Goal: Task Accomplishment & Management: Complete application form

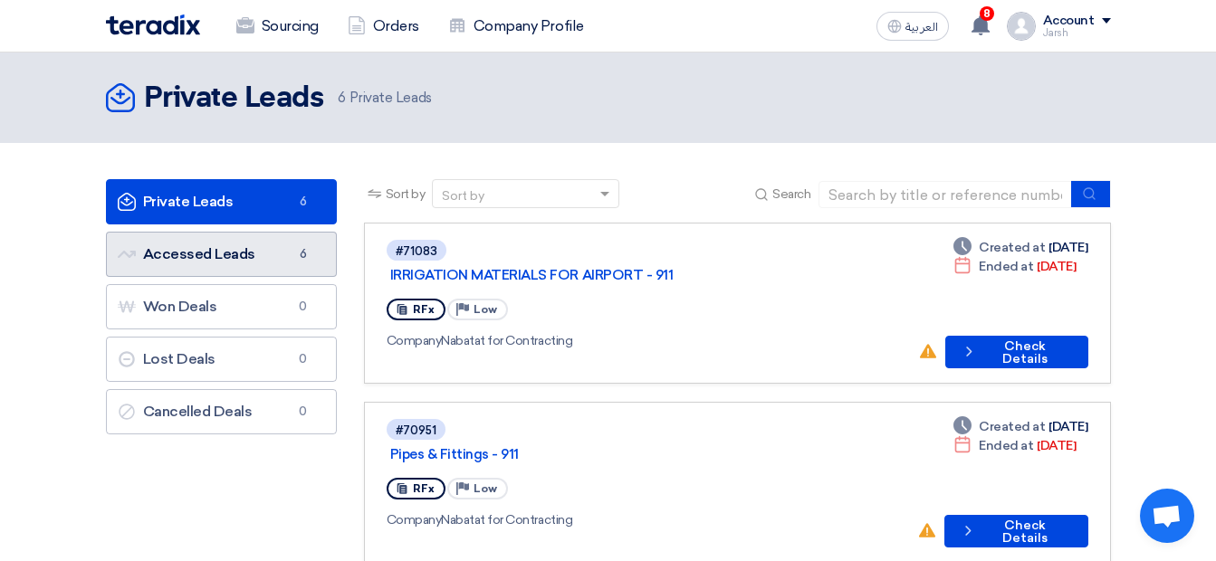
click at [194, 252] on link "Accessed Leads Accessed Leads 6" at bounding box center [221, 254] width 231 height 45
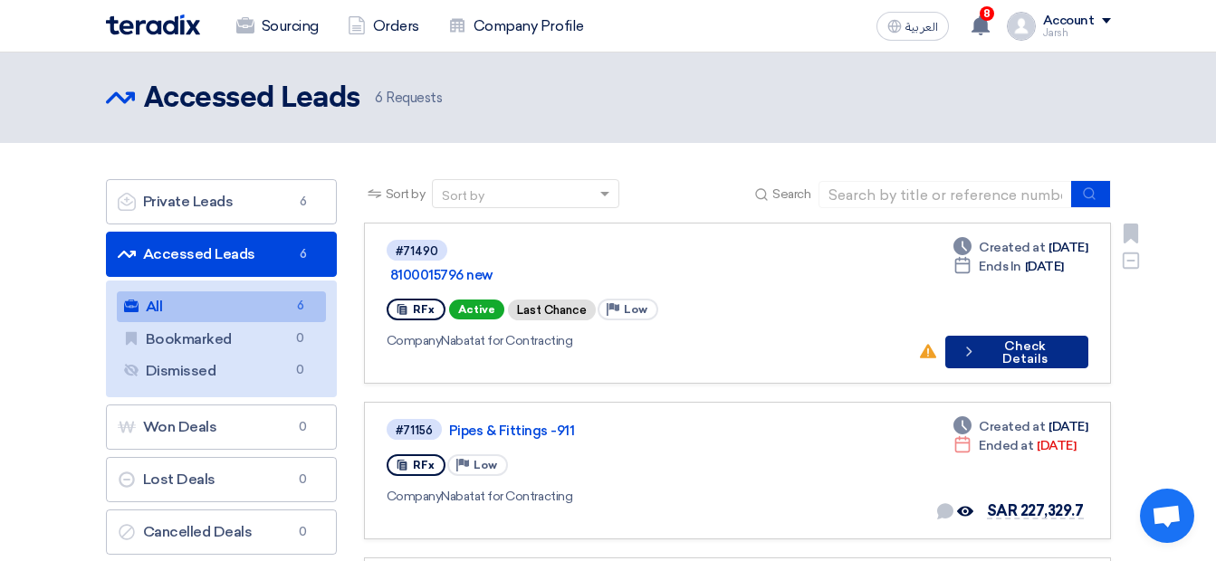
click at [961, 336] on button "Check details Check Details" at bounding box center [1016, 352] width 143 height 33
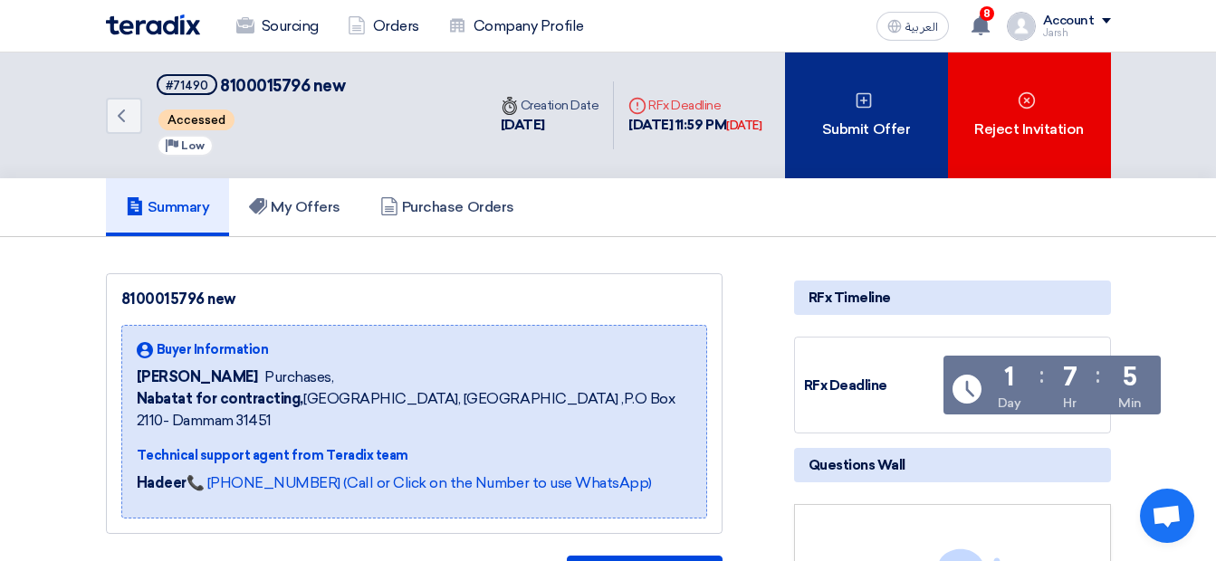
click at [832, 144] on div "Submit Offer" at bounding box center [866, 115] width 163 height 126
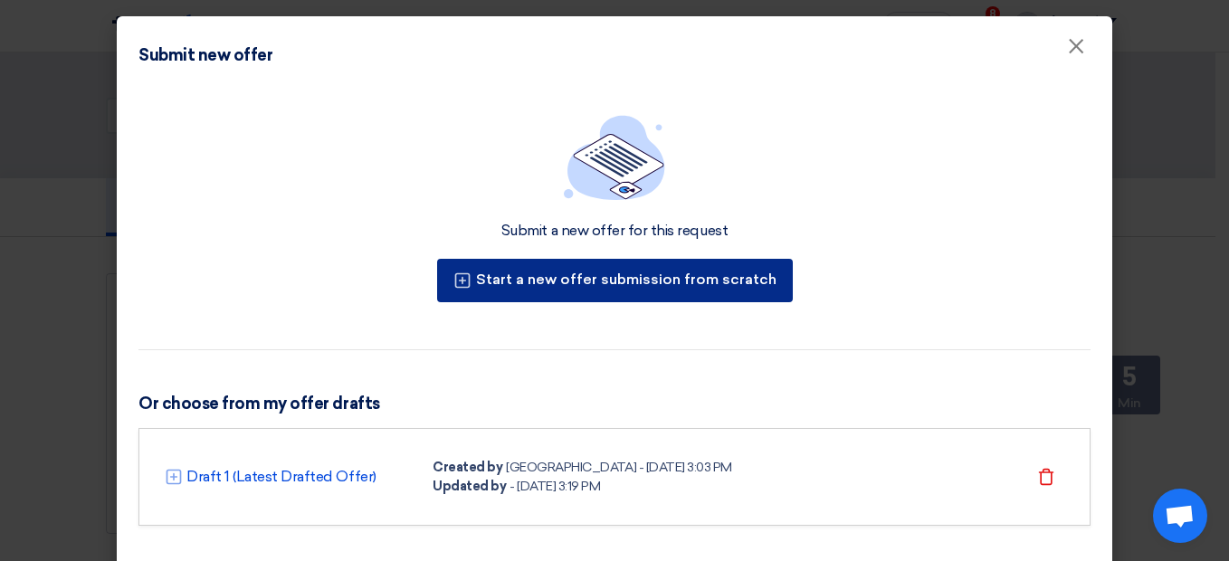
click at [581, 292] on button "Start a new offer submission from scratch" at bounding box center [615, 280] width 356 height 43
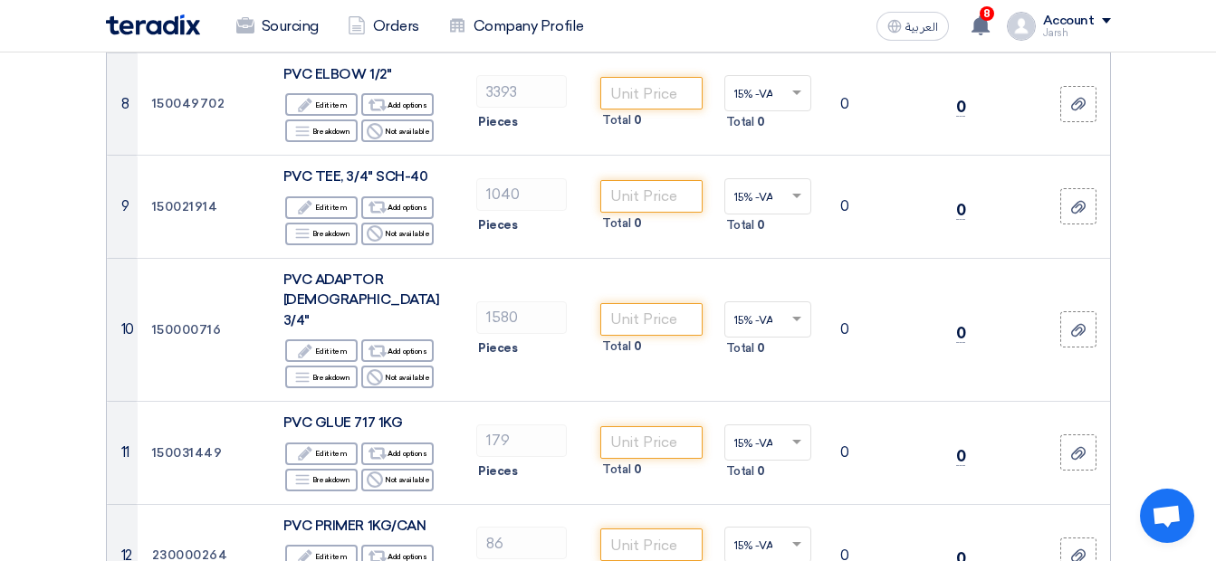
scroll to position [1086, 0]
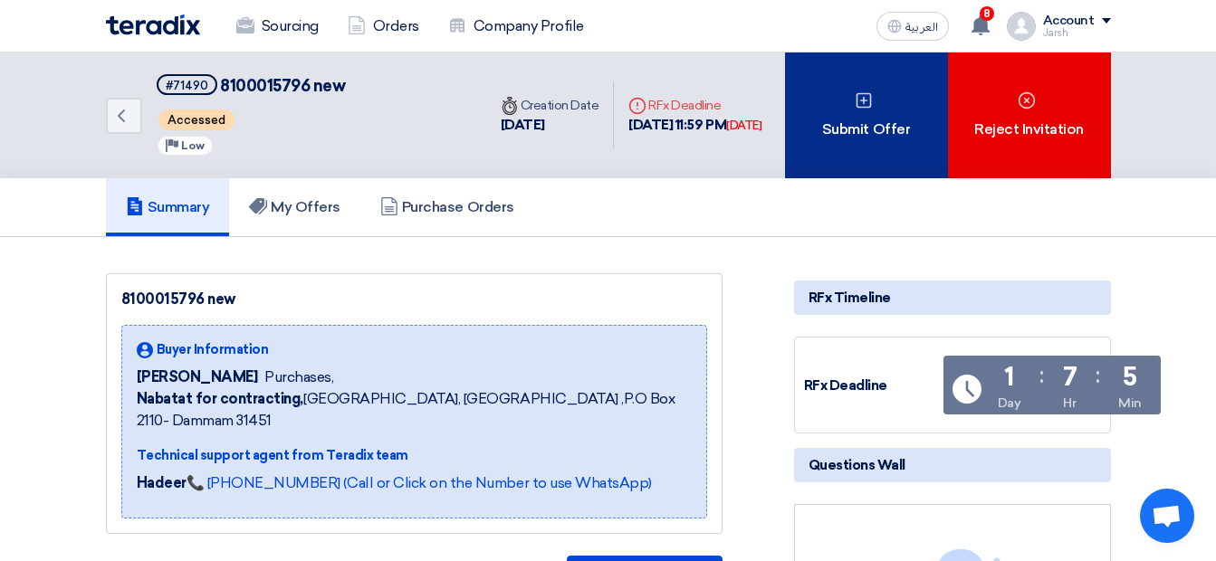
click at [835, 152] on div "Submit Offer" at bounding box center [866, 115] width 163 height 126
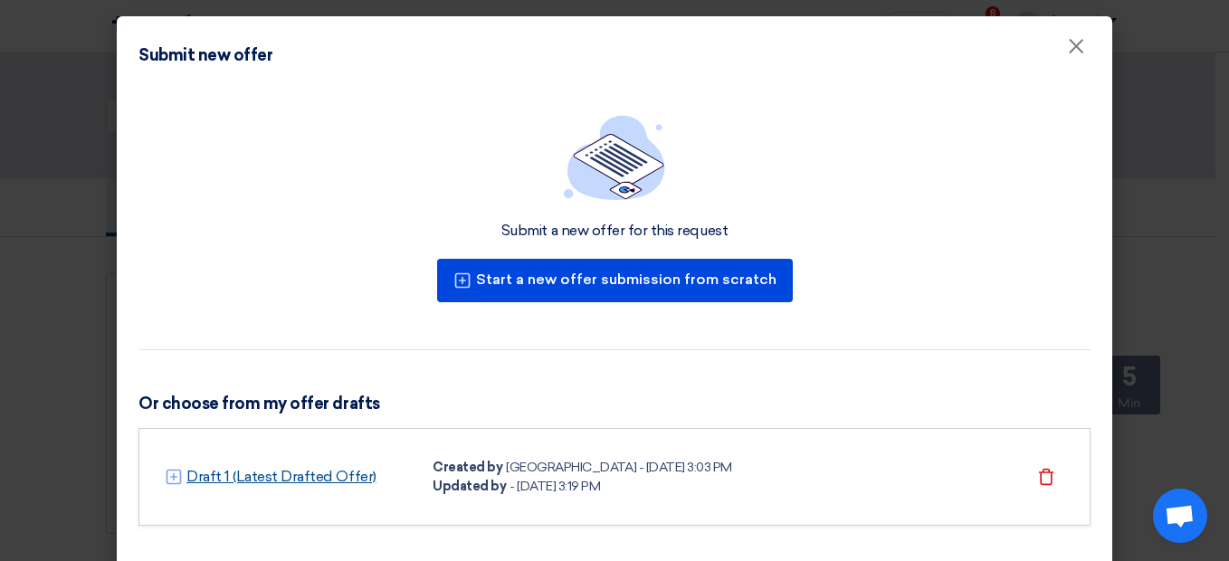
click at [281, 475] on link "Draft 1 (Latest Drafted Offer)" at bounding box center [281, 477] width 190 height 22
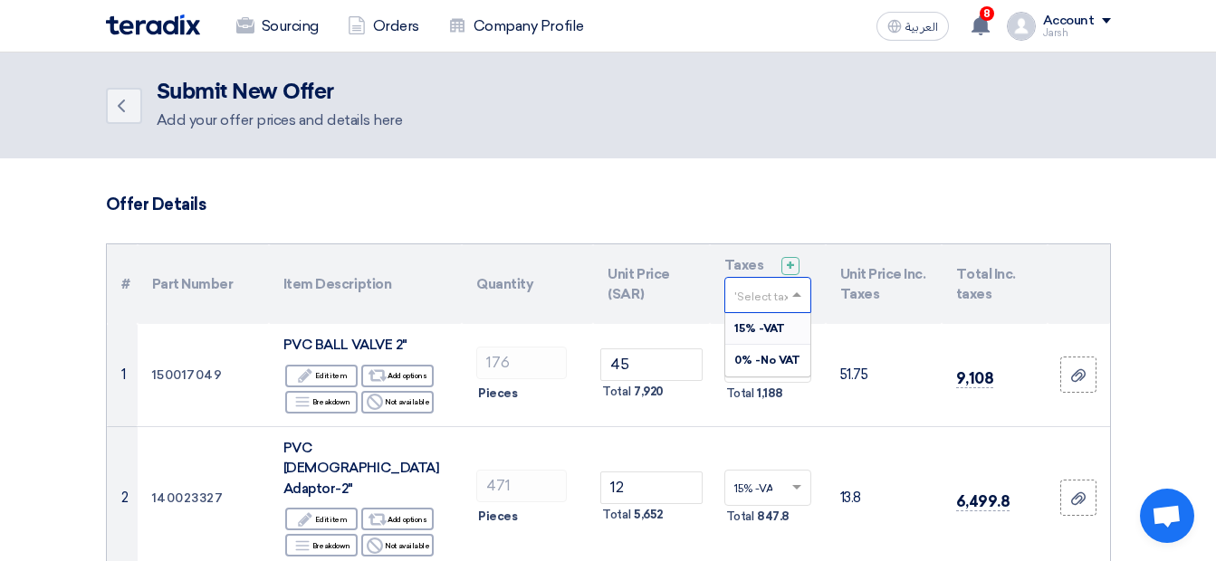
click at [773, 292] on input "text" at bounding box center [758, 297] width 49 height 30
click at [749, 330] on span "15% -VAT" at bounding box center [759, 328] width 51 height 13
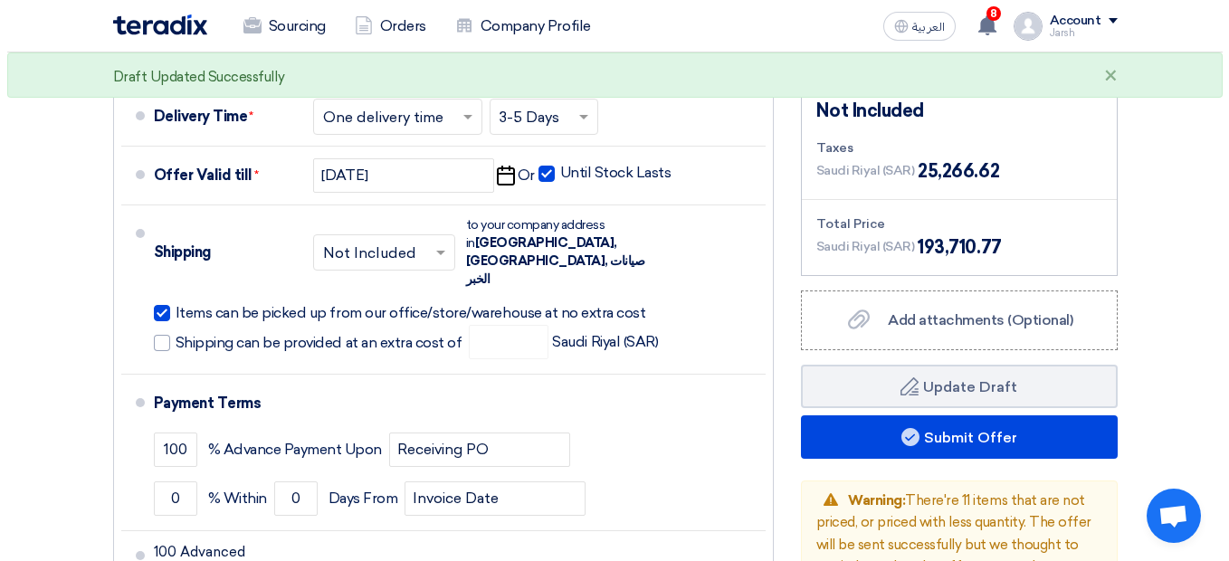
scroll to position [4526, 0]
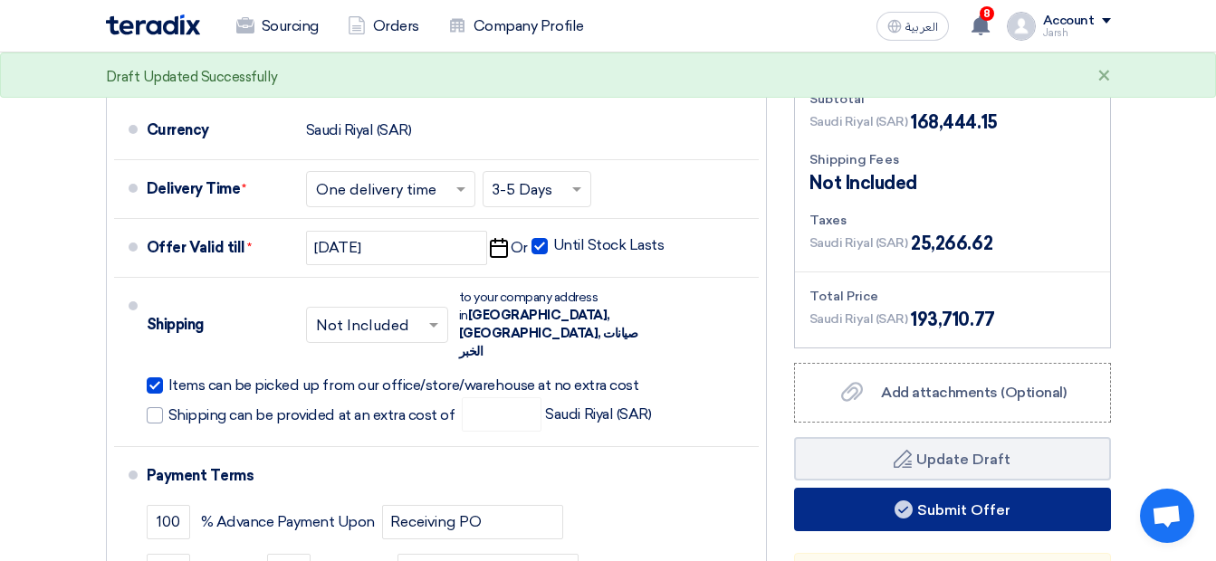
click at [835, 488] on button "Submit Offer" at bounding box center [952, 509] width 317 height 43
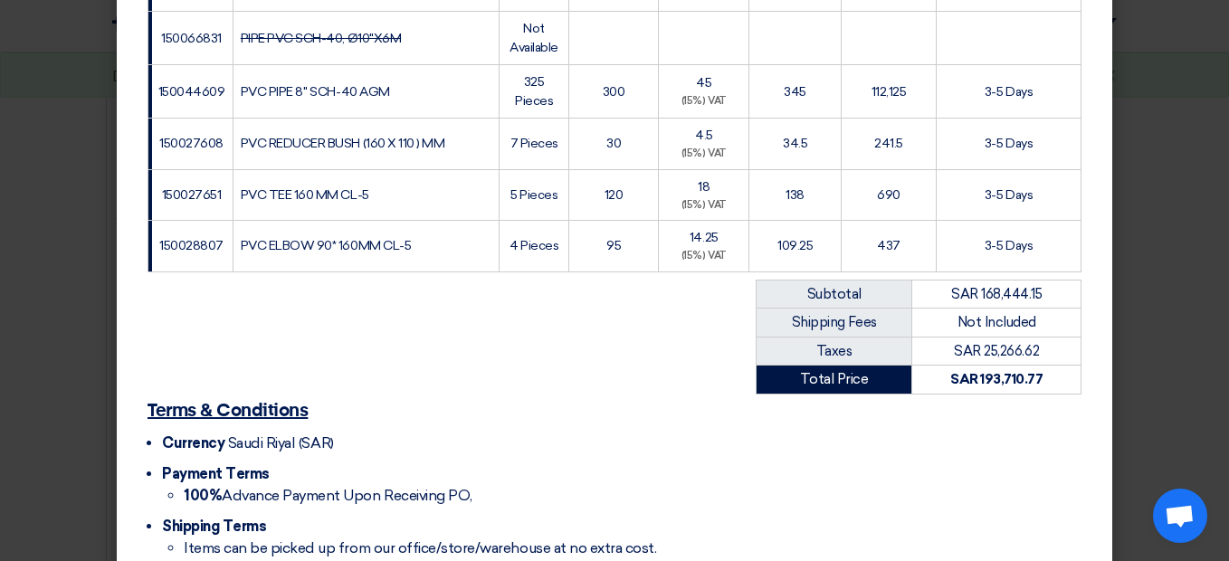
scroll to position [2000, 0]
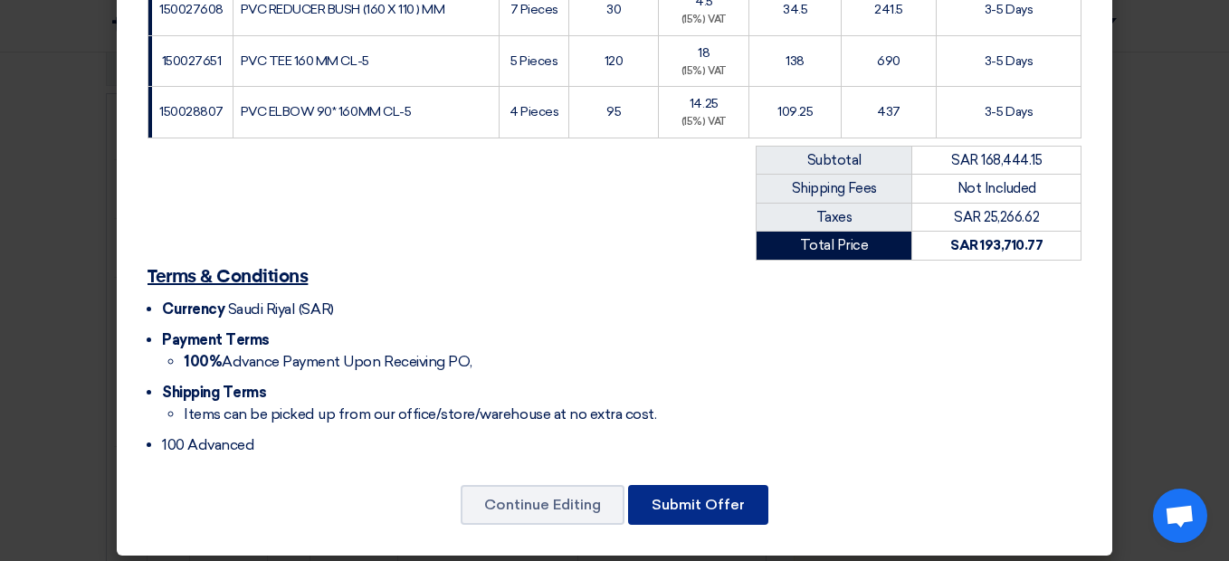
click at [682, 491] on button "Submit Offer" at bounding box center [698, 505] width 140 height 40
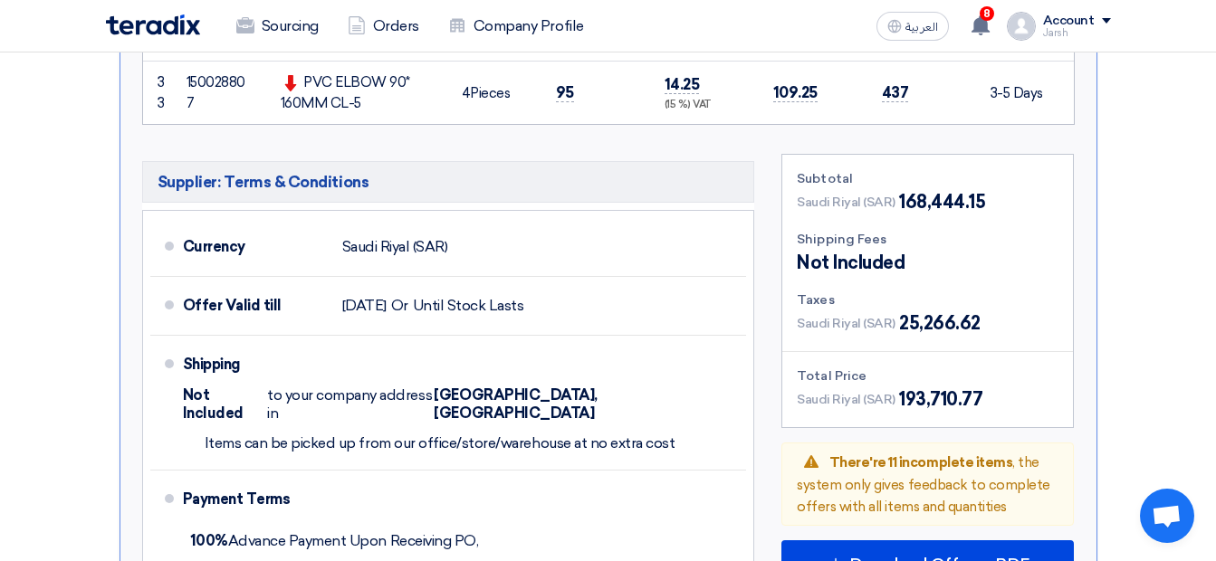
scroll to position [3151, 0]
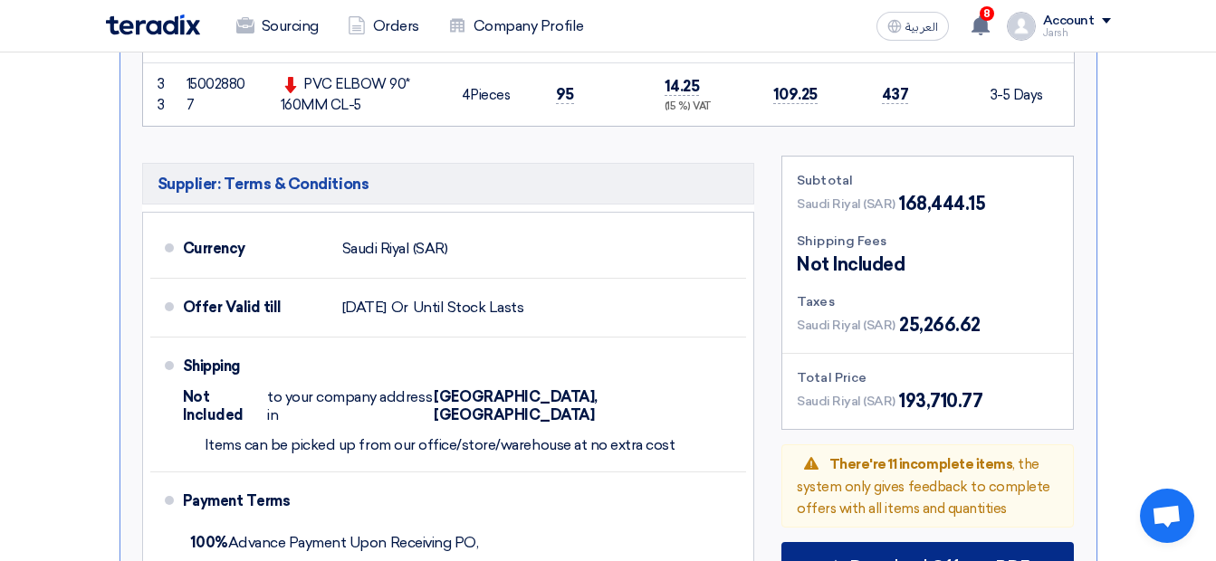
click at [829, 558] on icon at bounding box center [835, 567] width 18 height 18
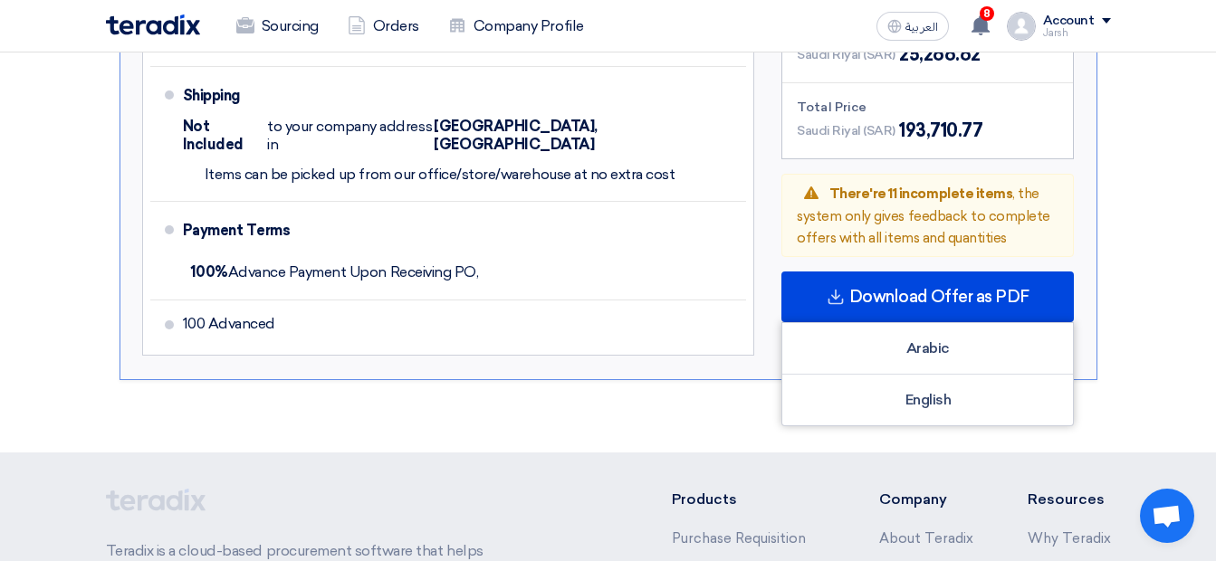
scroll to position [3422, 0]
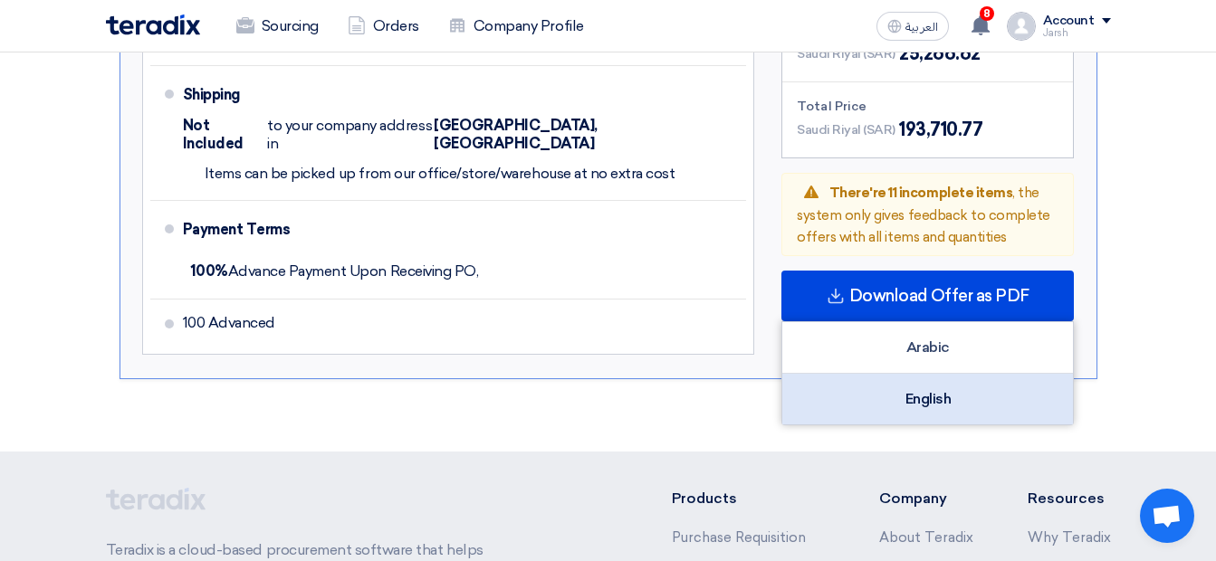
click at [854, 374] on div "English" at bounding box center [927, 399] width 291 height 51
